Goal: Navigation & Orientation: Understand site structure

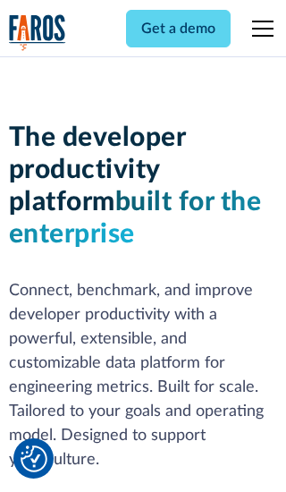
scroll to position [270, 0]
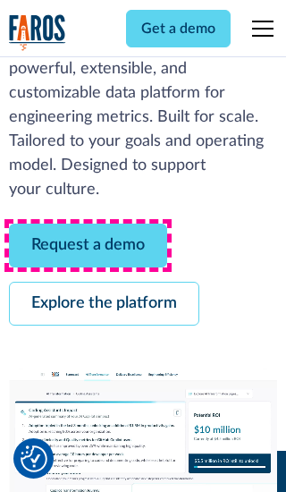
click at [88, 245] on link "Request a demo" at bounding box center [88, 246] width 158 height 44
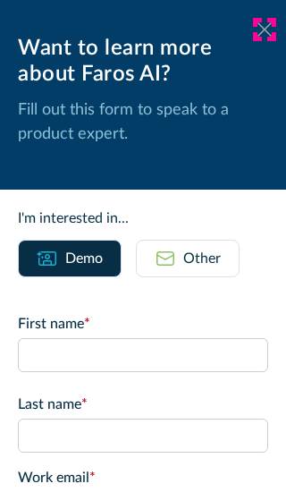
click at [265, 30] on icon at bounding box center [265, 28] width 14 height 13
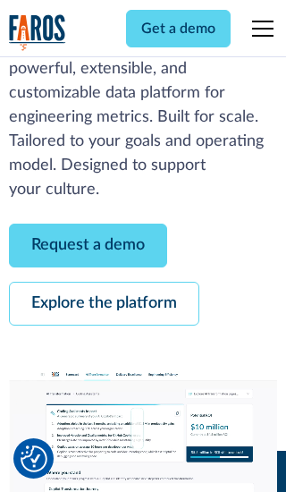
scroll to position [328, 0]
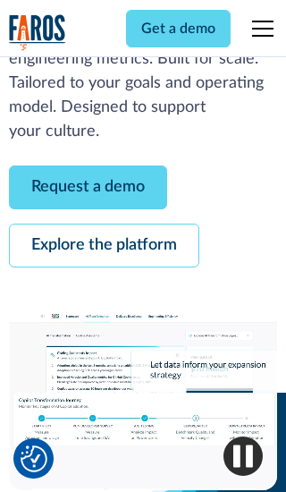
click at [104, 245] on link "Explore the platform" at bounding box center [104, 246] width 190 height 44
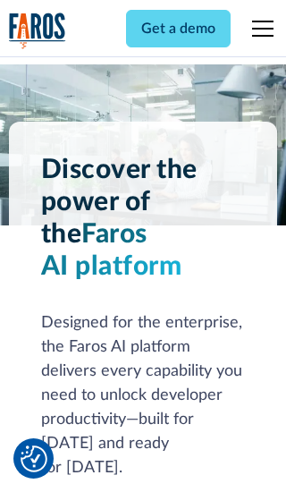
scroll to position [13438, 0]
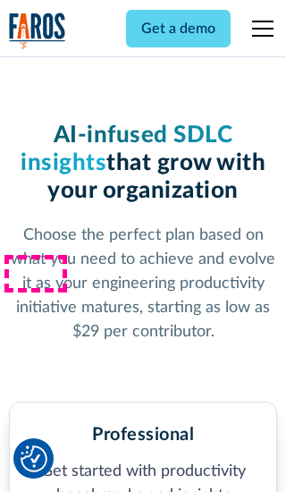
scroll to position [2778, 0]
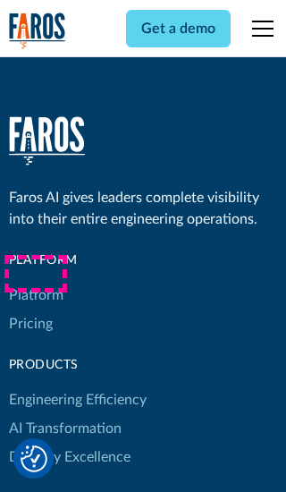
click at [35, 281] on link "Platform" at bounding box center [36, 295] width 55 height 29
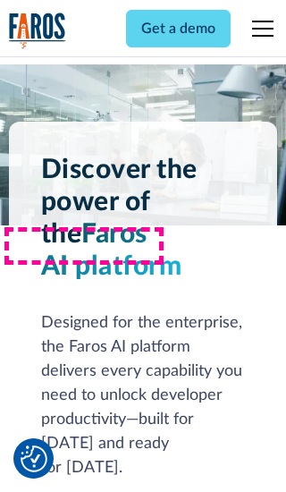
scroll to position [14012, 0]
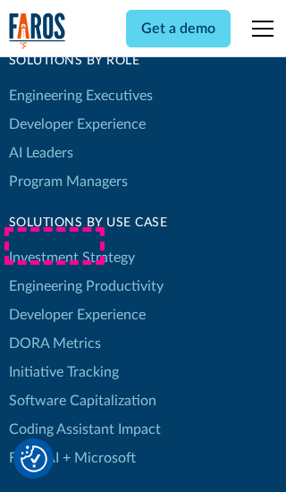
scroll to position [11060, 0]
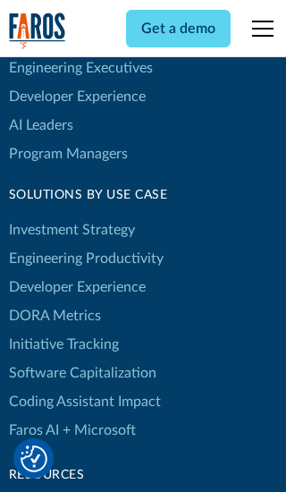
click at [54, 301] on link "DORA Metrics" at bounding box center [55, 315] width 92 height 29
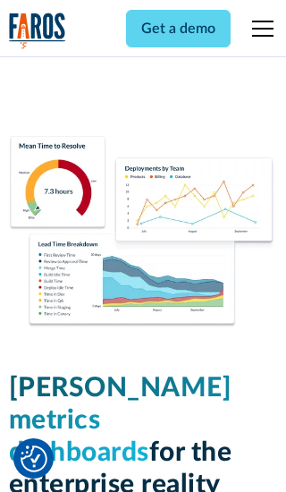
scroll to position [7836, 0]
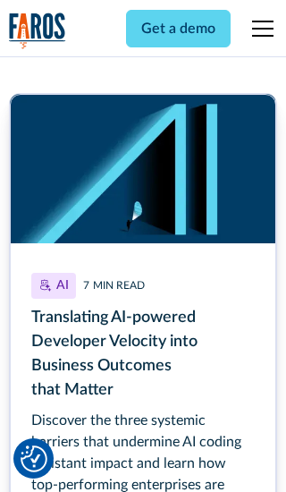
scroll to position [8009, 0]
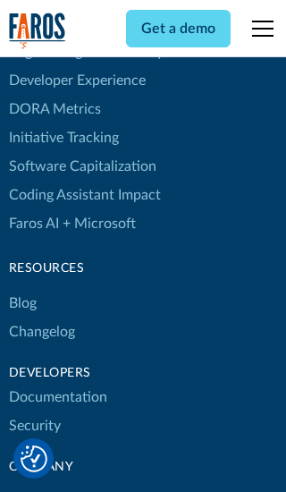
click at [41, 317] on link "Changelog" at bounding box center [42, 331] width 66 height 29
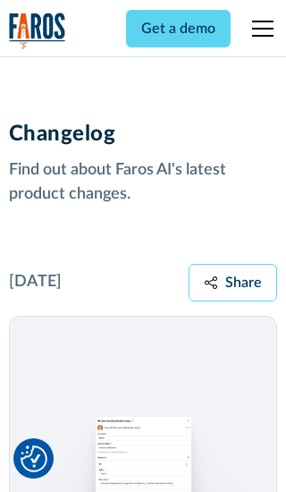
scroll to position [21604, 0]
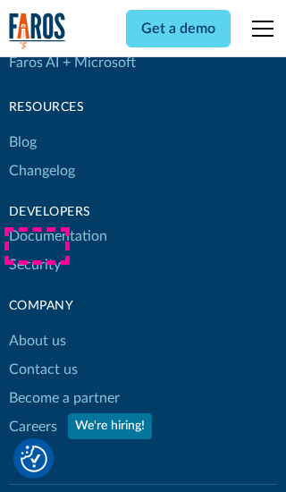
click at [37, 326] on link "About us" at bounding box center [37, 340] width 57 height 29
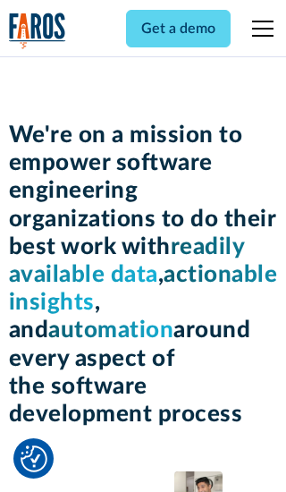
scroll to position [6173, 0]
